Goal: Find specific page/section: Find specific page/section

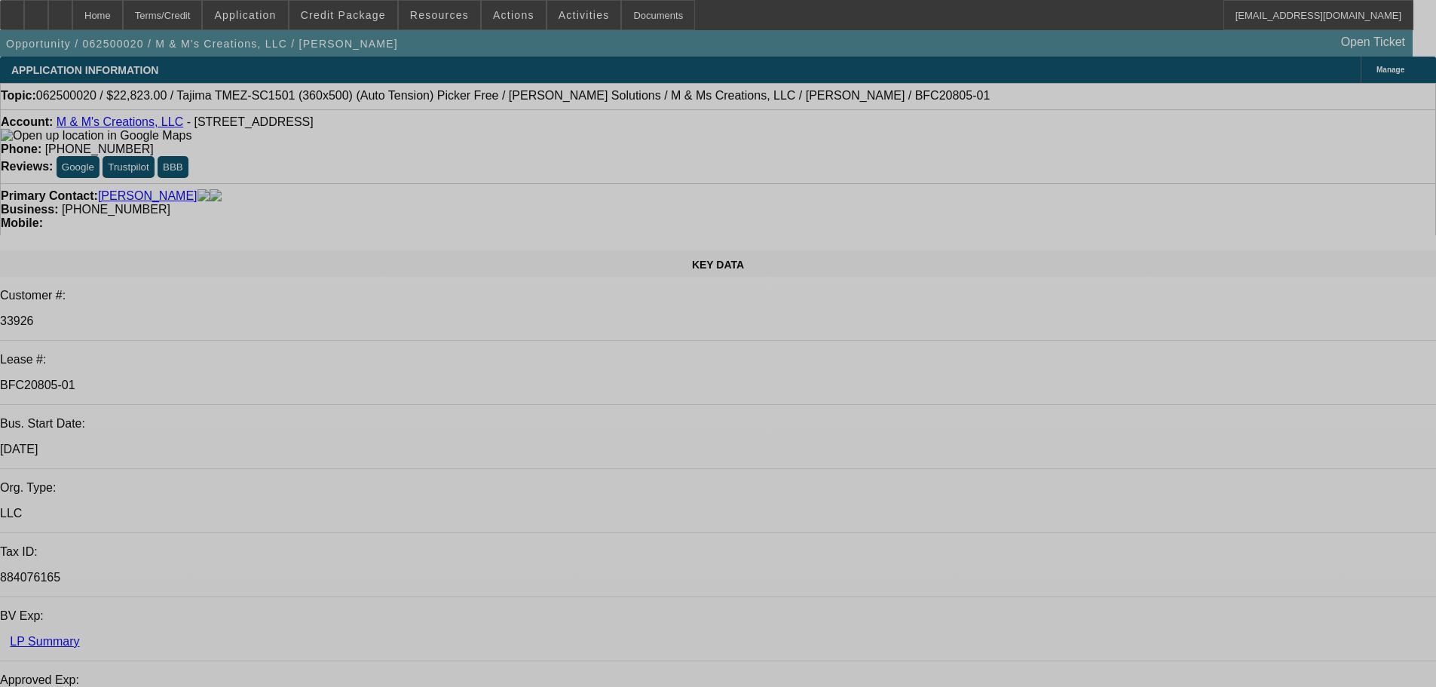
select select "0"
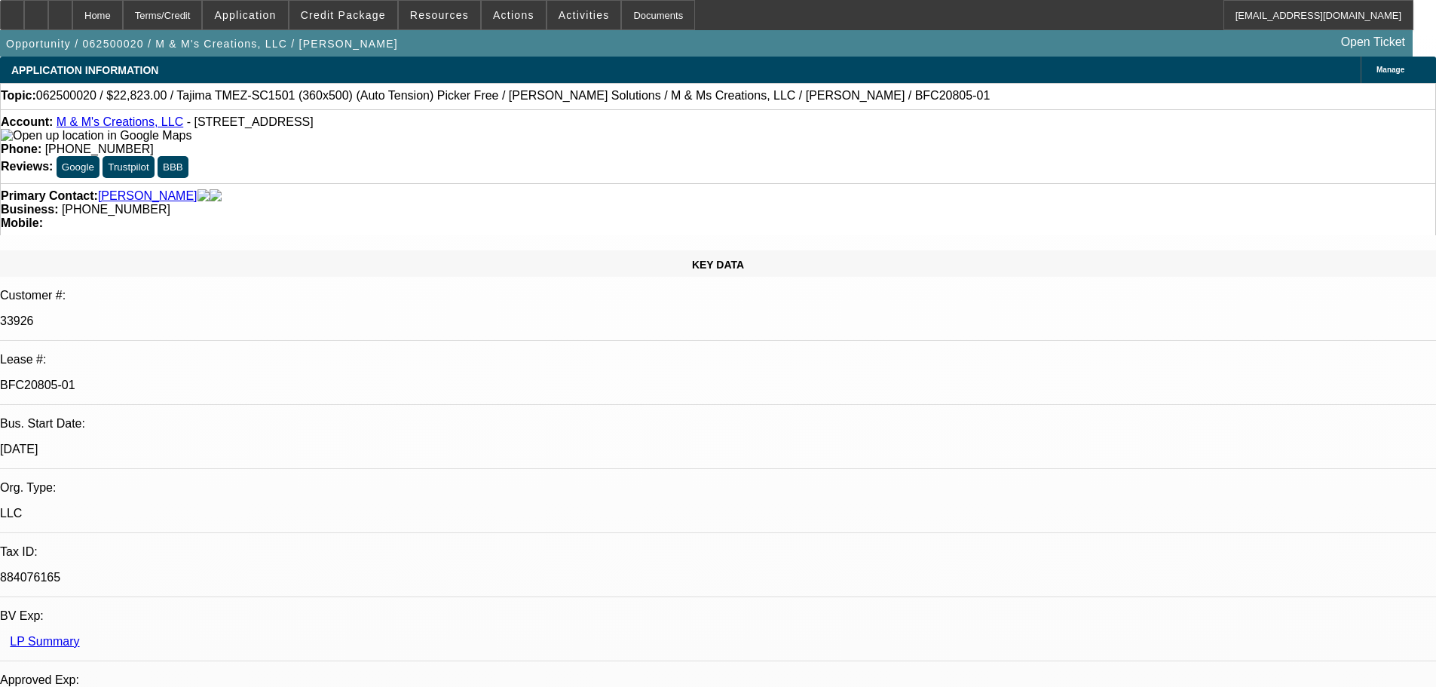
select select "2"
select select "0"
select select "6"
select select "0"
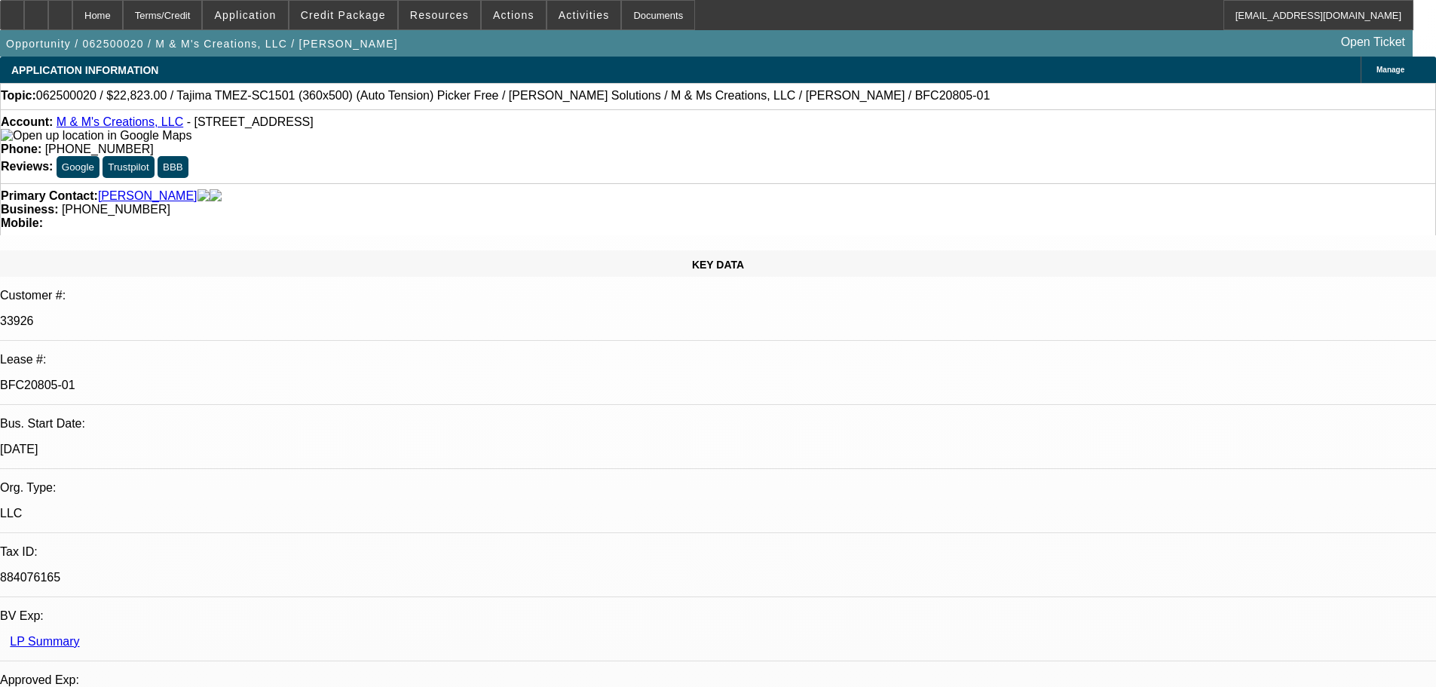
select select "2"
select select "0"
select select "6"
select select "0"
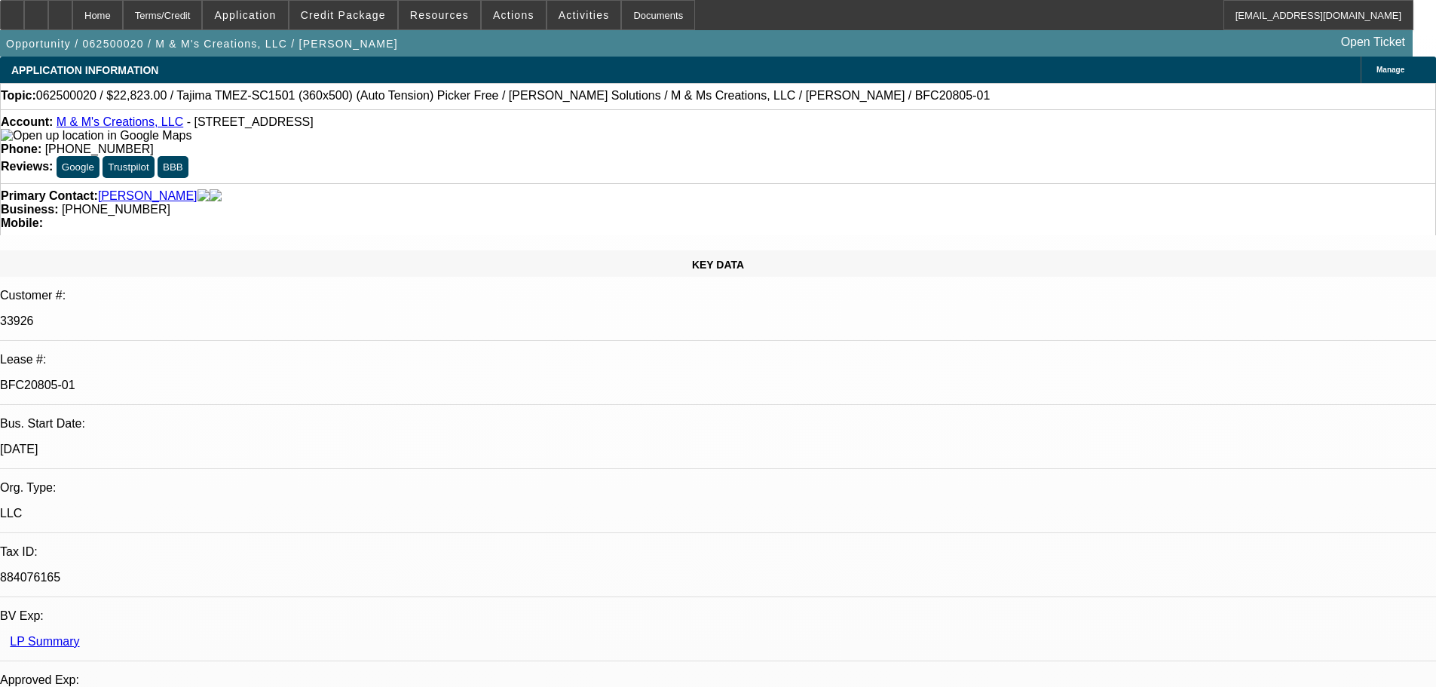
select select "2"
select select "0"
select select "6"
select select "0"
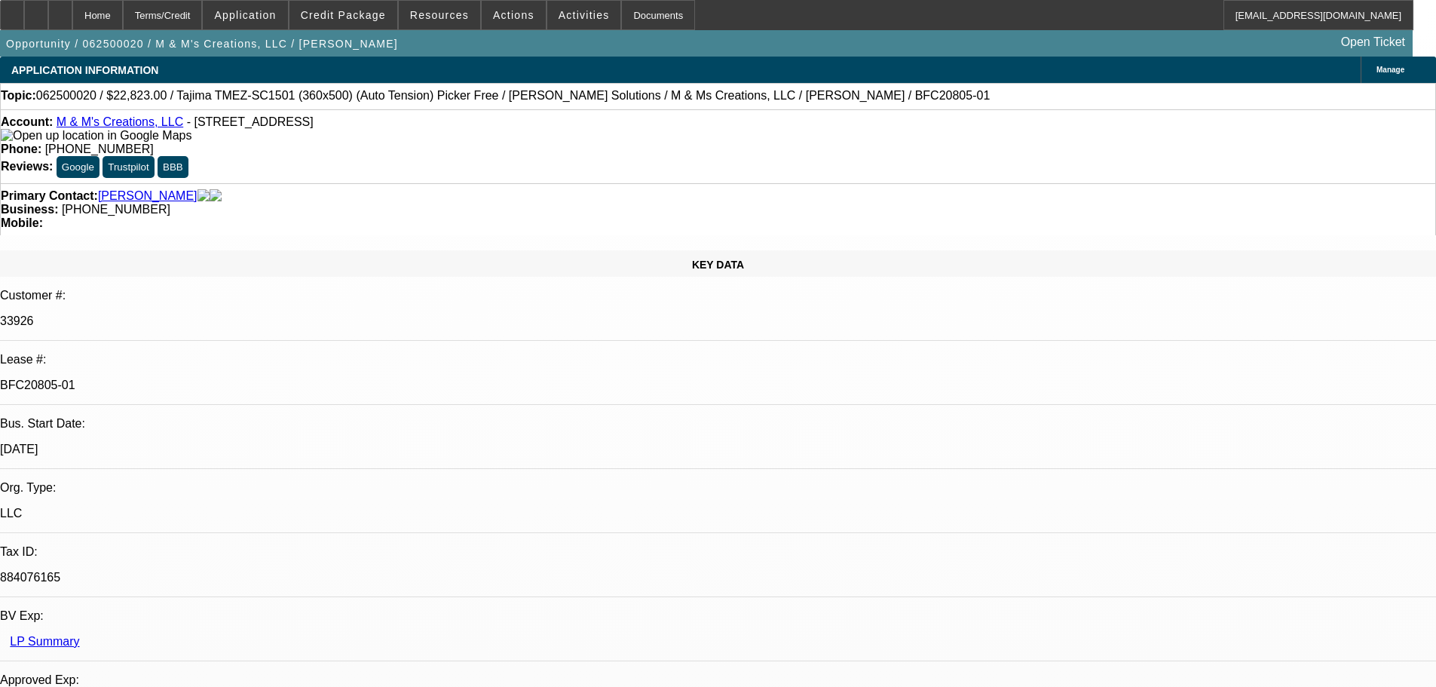
select select "2"
select select "0"
select select "6"
click at [638, 17] on div "Documents" at bounding box center [658, 15] width 74 height 30
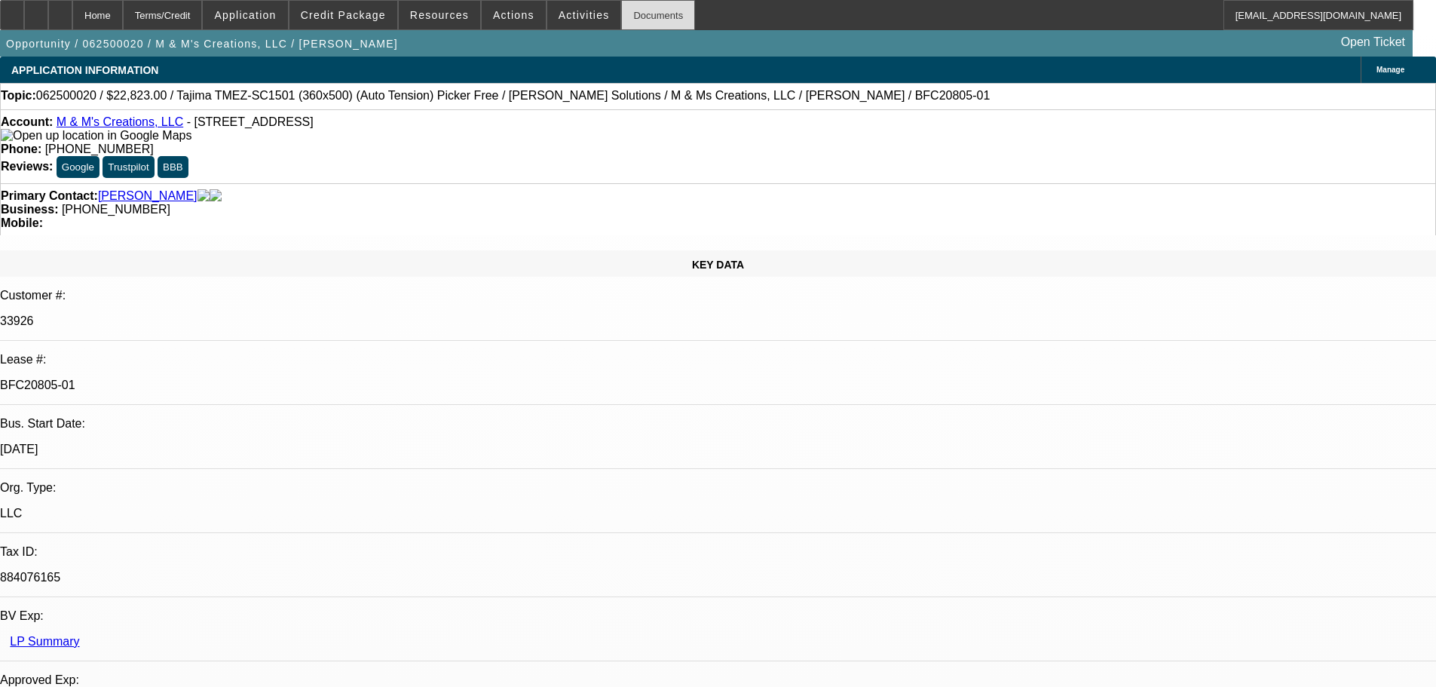
click at [650, 20] on div "Documents" at bounding box center [658, 15] width 74 height 30
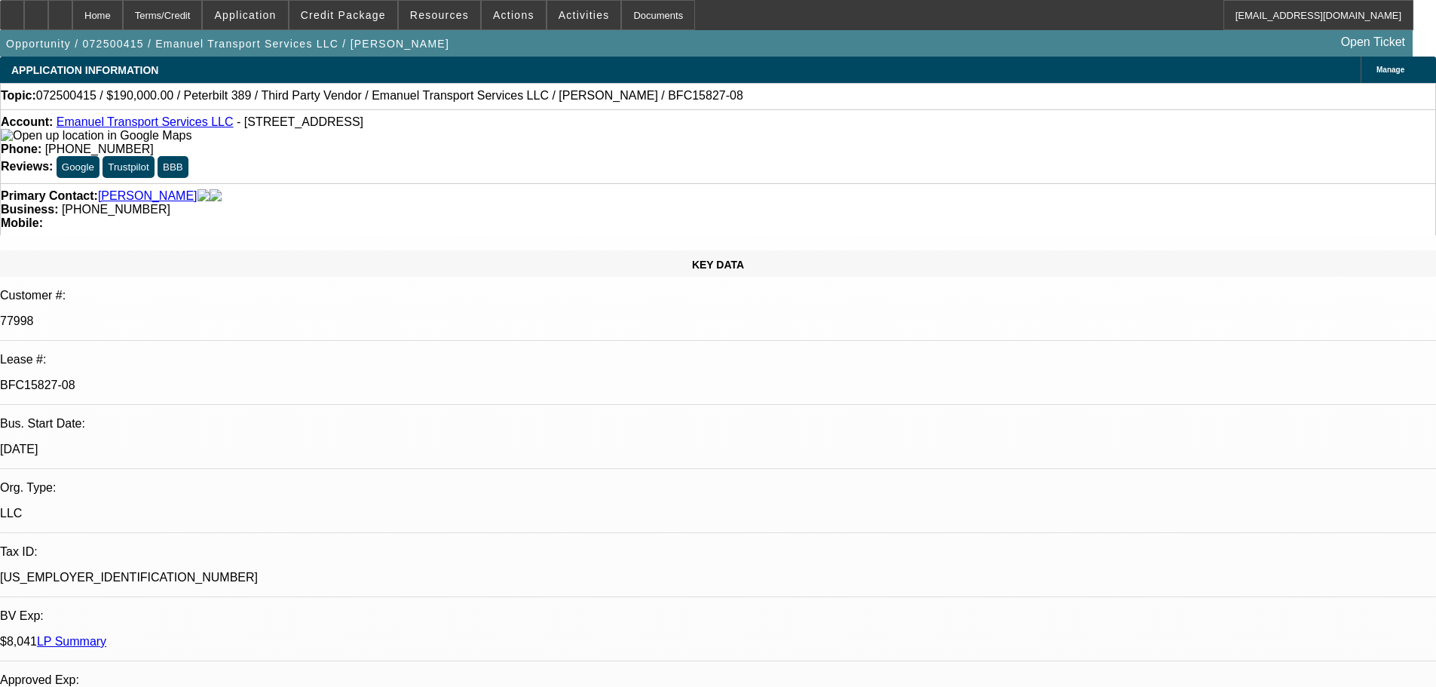
select select "0"
select select "2"
select select "0"
select select "6"
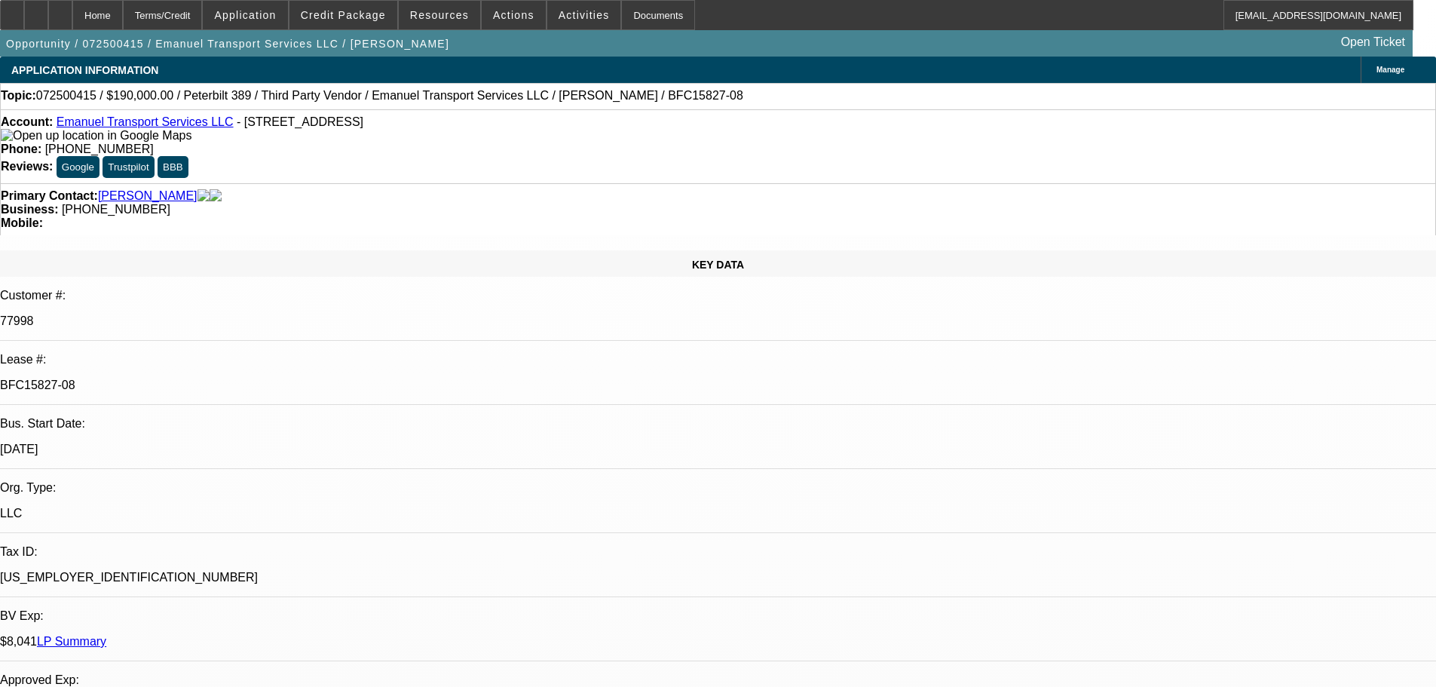
select select "0"
select select "2"
select select "0"
select select "6"
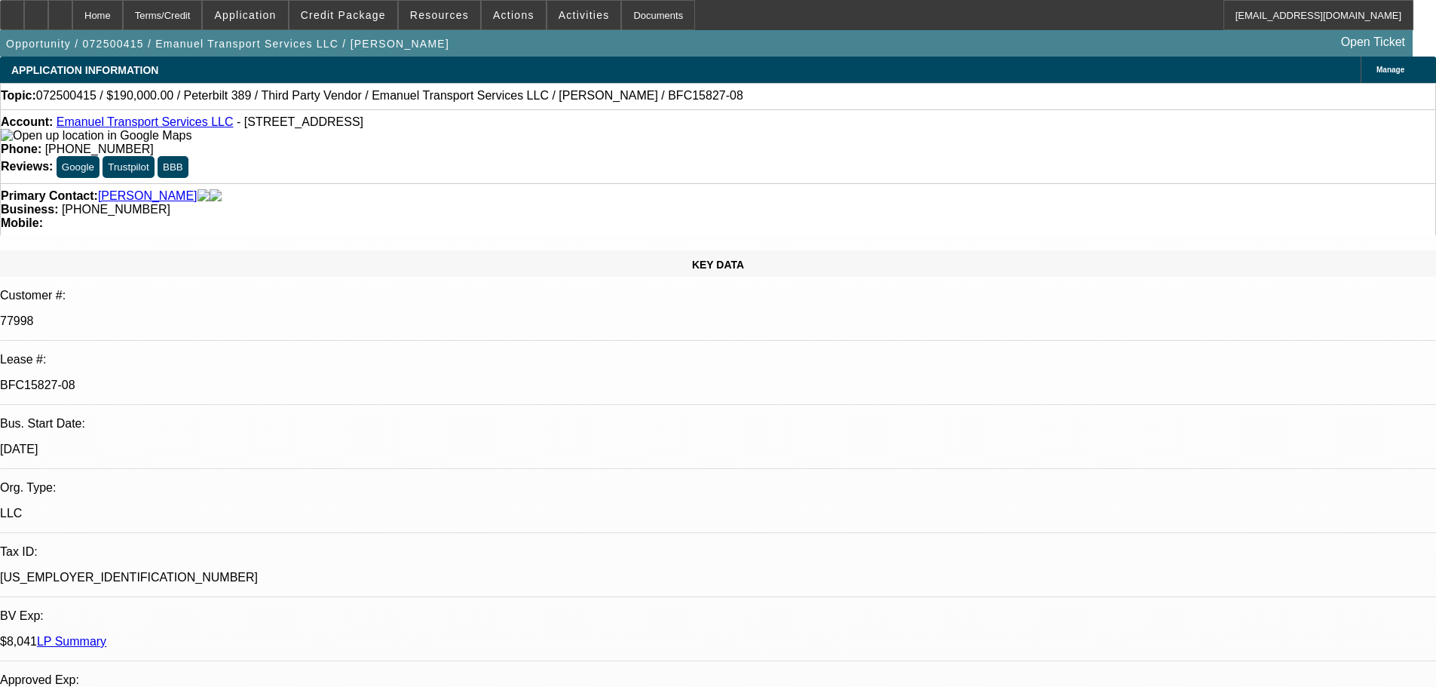
select select "0"
select select "2"
select select "0"
select select "6"
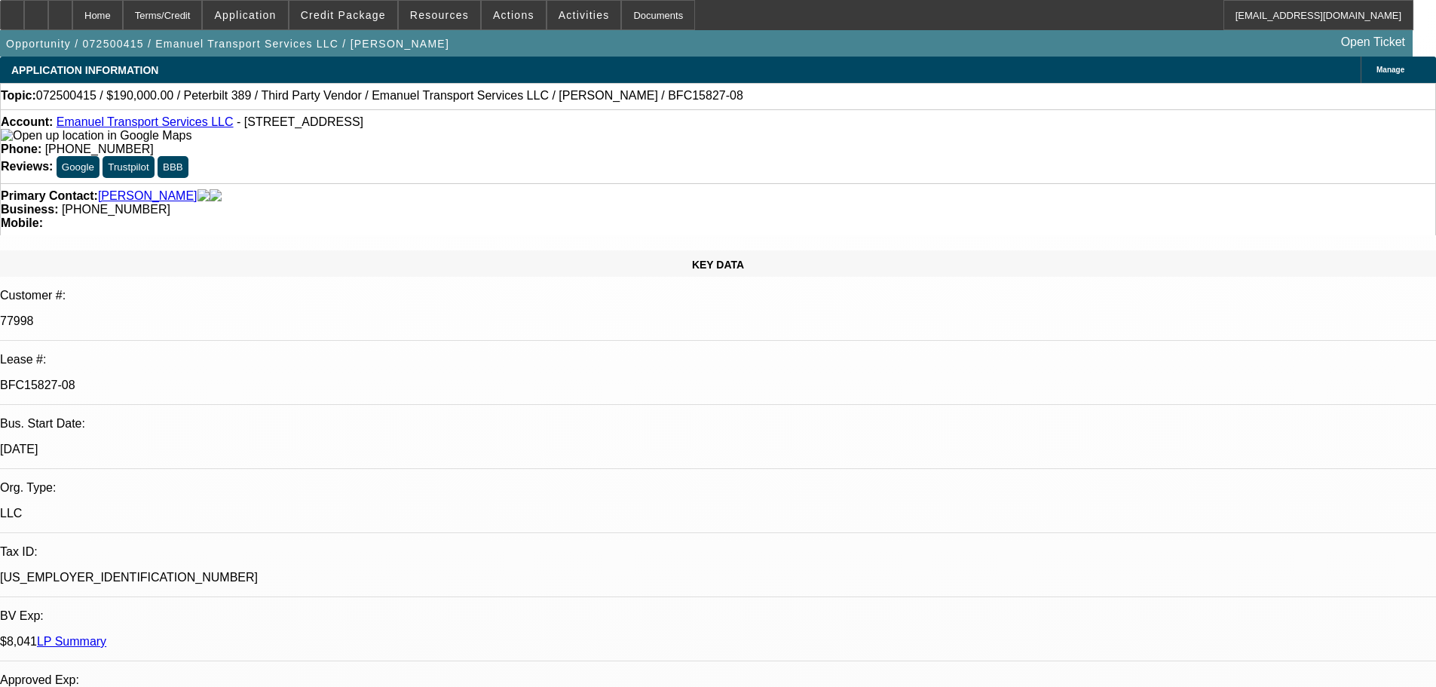
select select "0"
select select "2"
select select "0"
select select "6"
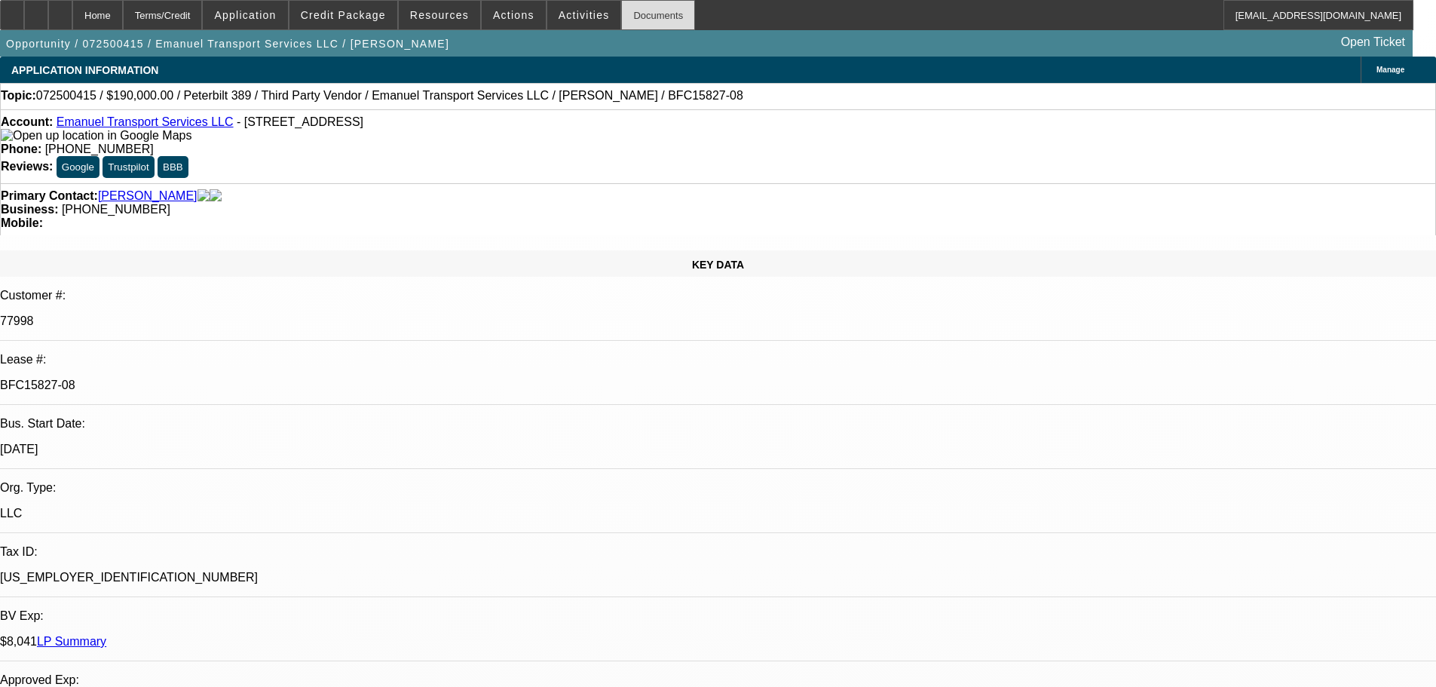
click at [646, 14] on div "Documents" at bounding box center [658, 15] width 74 height 30
